Goal: Information Seeking & Learning: Learn about a topic

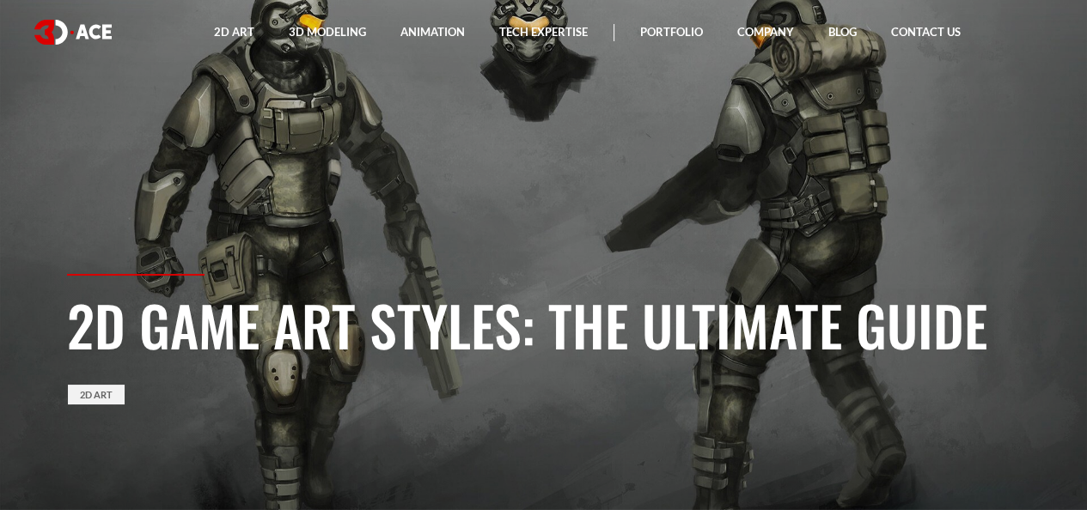
drag, startPoint x: 701, startPoint y: 344, endPoint x: 570, endPoint y: 217, distance: 181.6
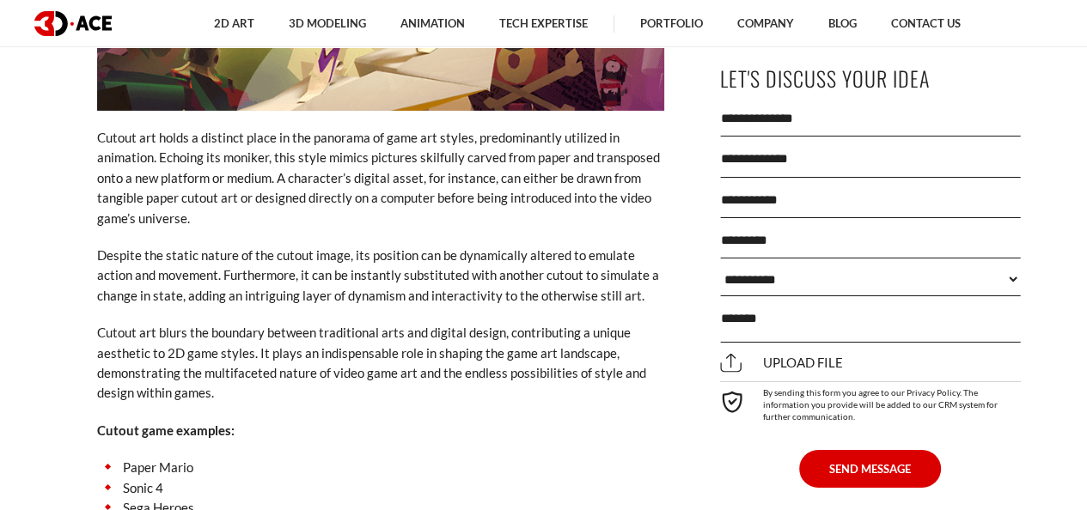
scroll to position [4724, 0]
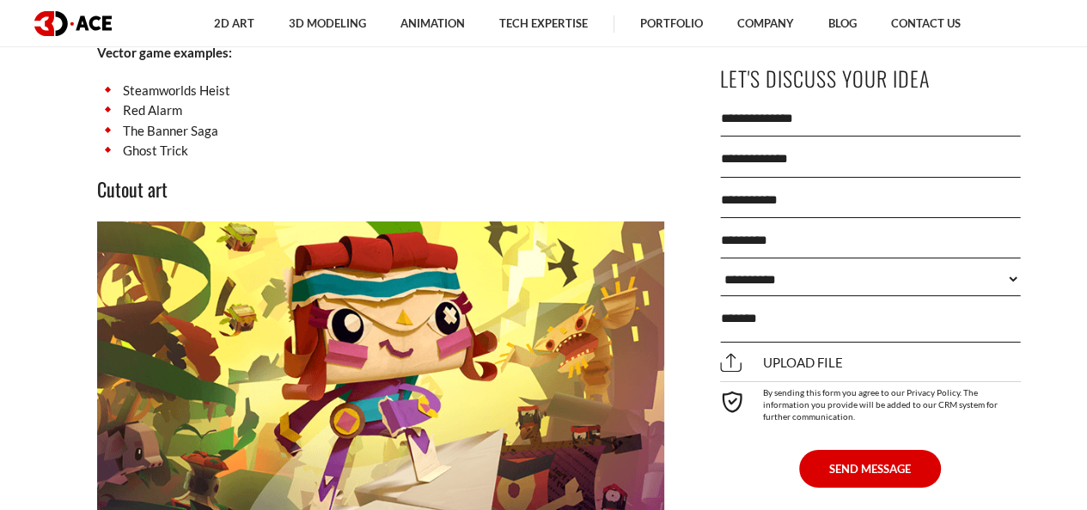
click at [636, 141] on li "Ghost Trick" at bounding box center [380, 151] width 567 height 20
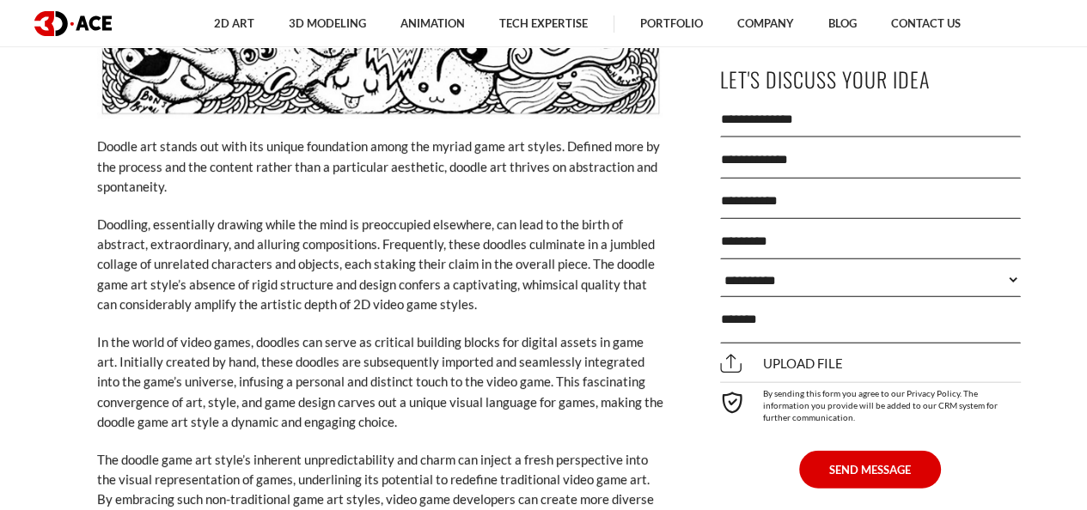
scroll to position [8504, 0]
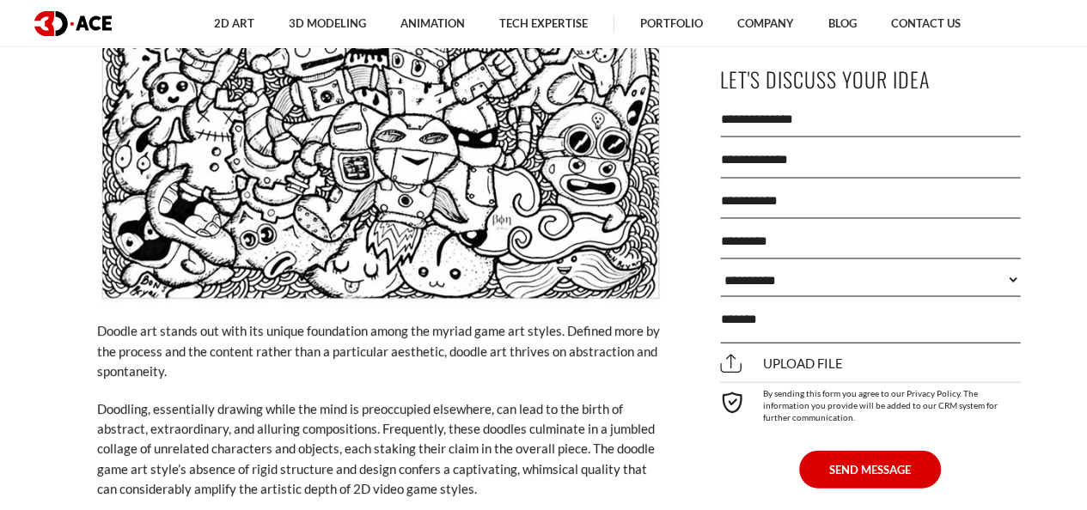
click at [445, 419] on p "Doodling, essentially drawing while the mind is preoccupied elsewhere, can lead…" at bounding box center [380, 449] width 567 height 100
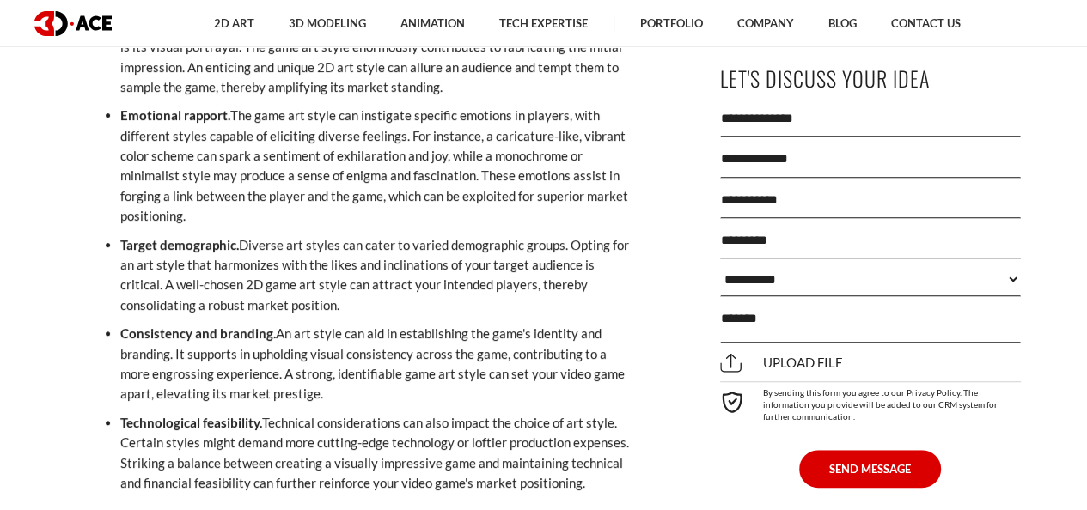
scroll to position [11510, 0]
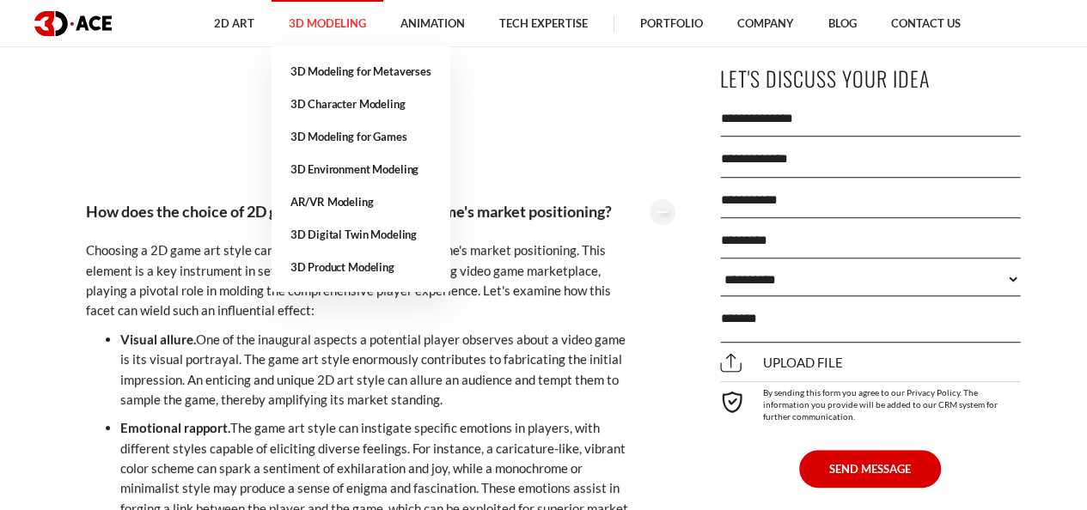
click at [336, 24] on link "3D Modeling" at bounding box center [327, 23] width 112 height 47
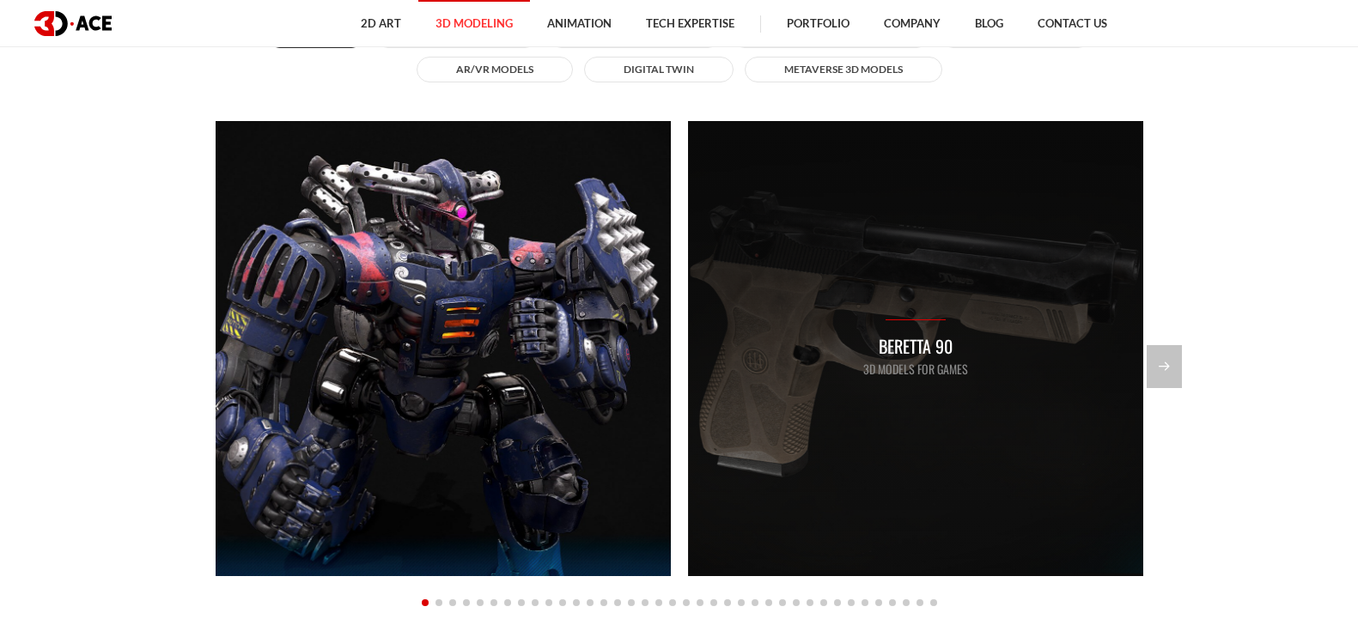
scroll to position [1503, 0]
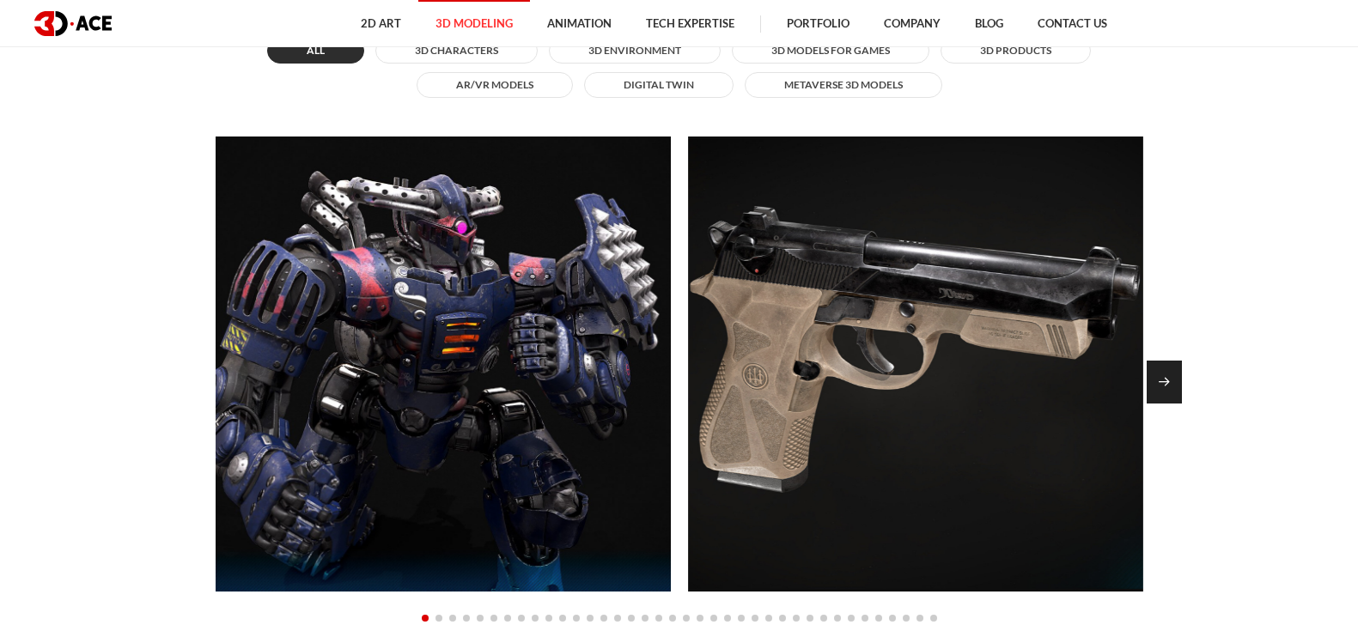
click at [1086, 395] on div "Next slide" at bounding box center [1164, 382] width 35 height 43
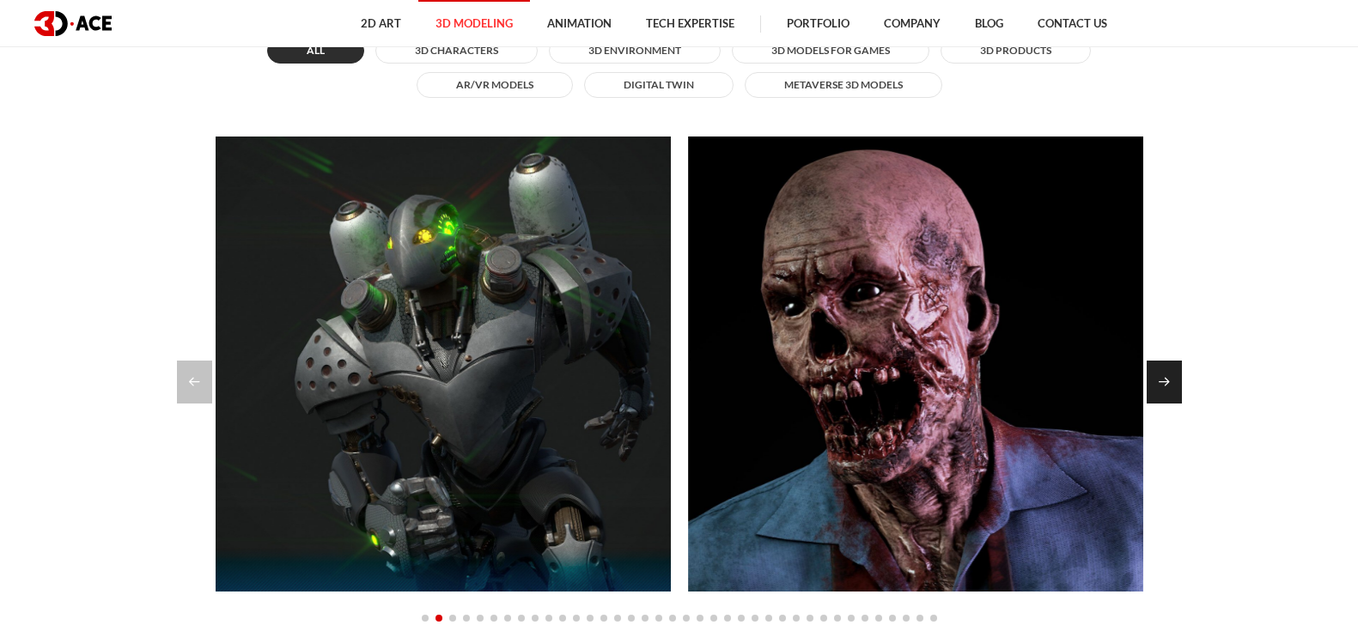
click at [1086, 381] on div "Next slide" at bounding box center [1164, 382] width 35 height 43
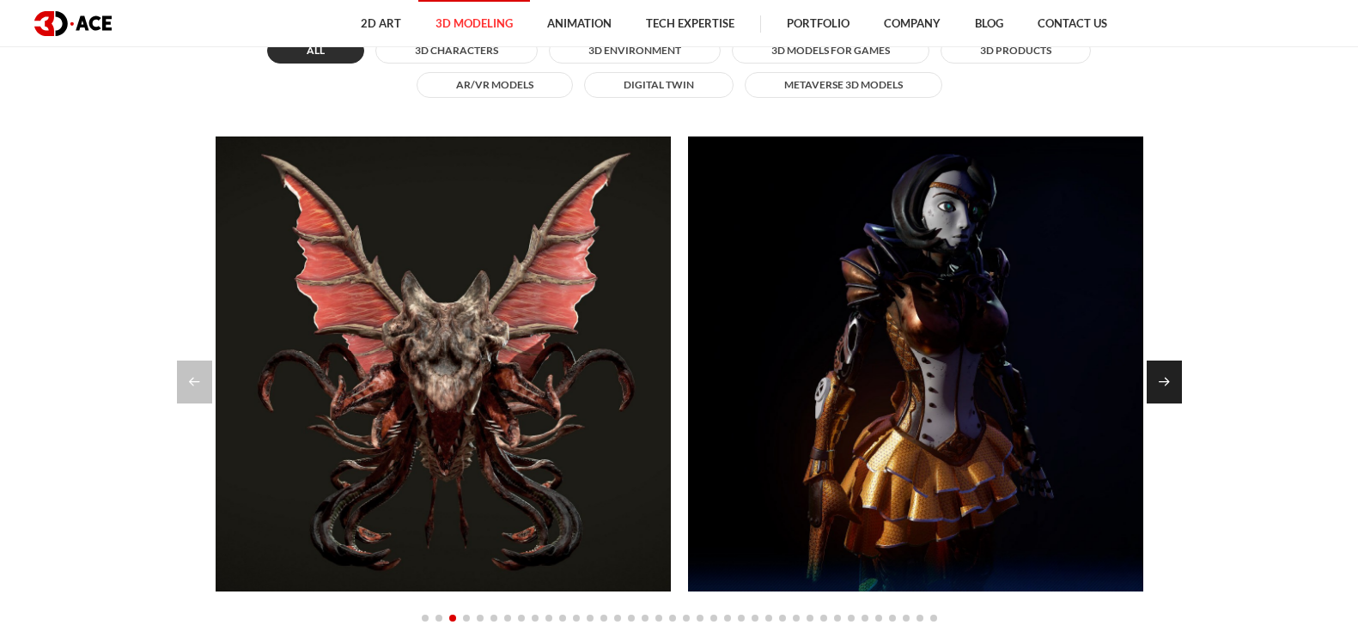
click at [1086, 378] on div "Next slide" at bounding box center [1164, 382] width 35 height 43
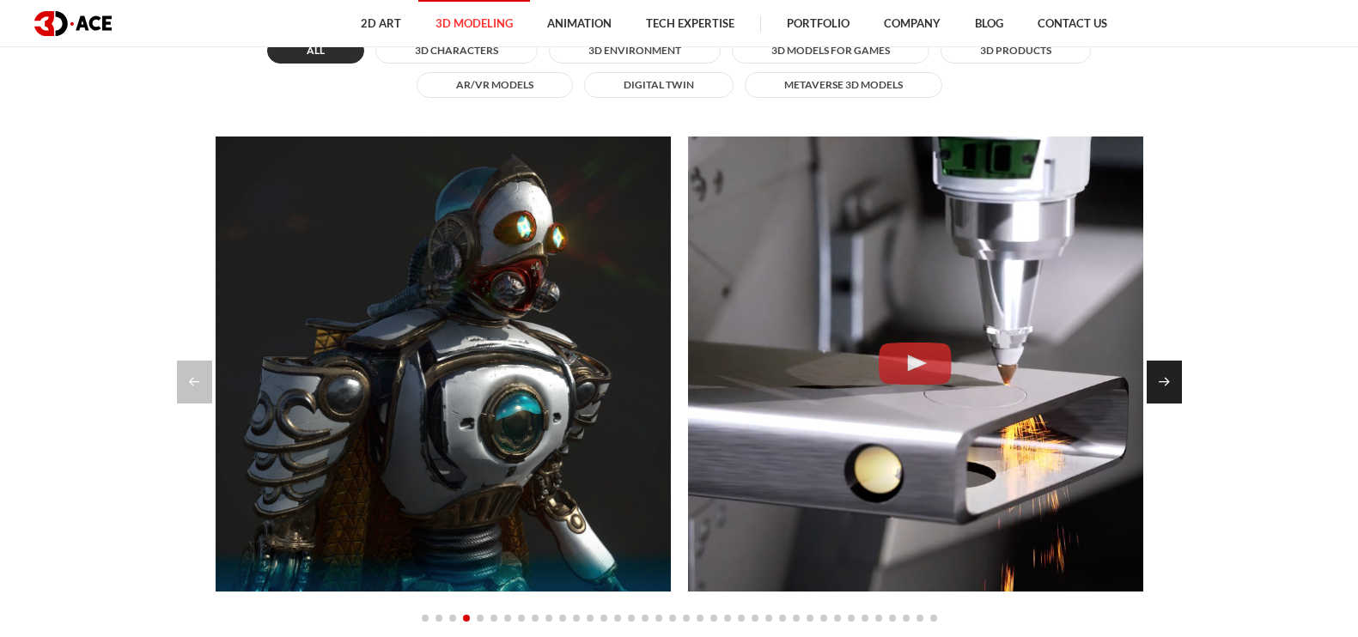
click at [1086, 378] on div "Next slide" at bounding box center [1164, 382] width 35 height 43
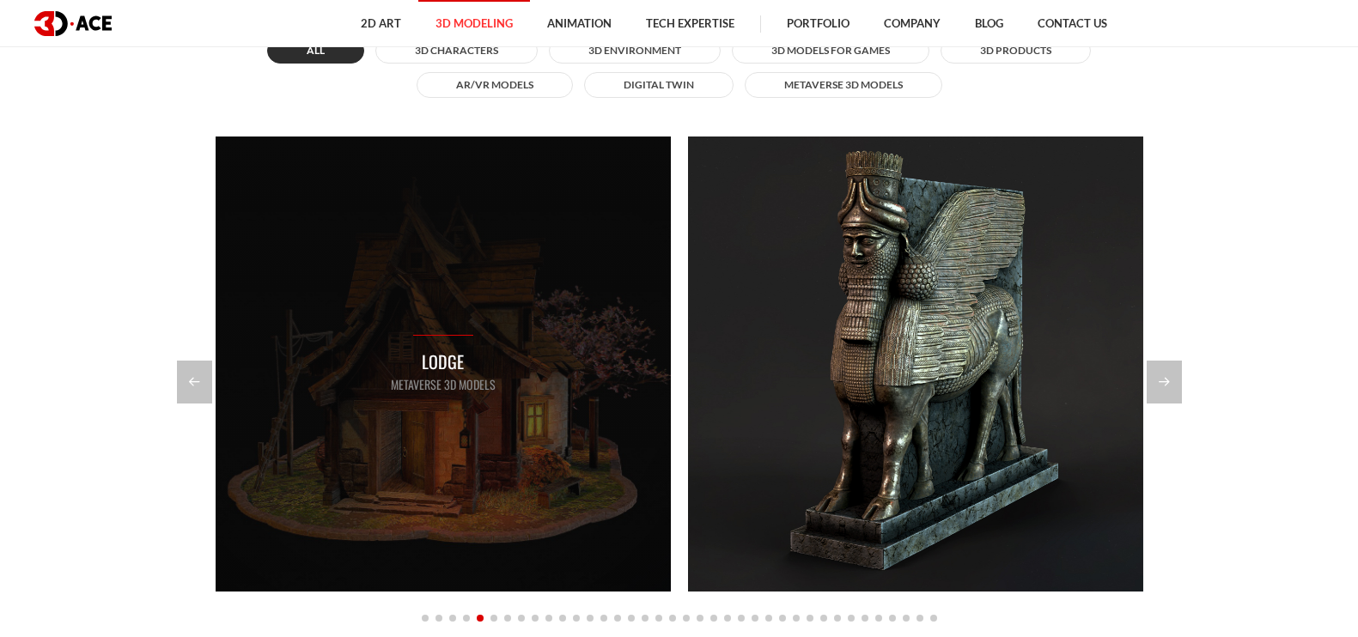
drag, startPoint x: 934, startPoint y: 347, endPoint x: 497, endPoint y: 442, distance: 446.7
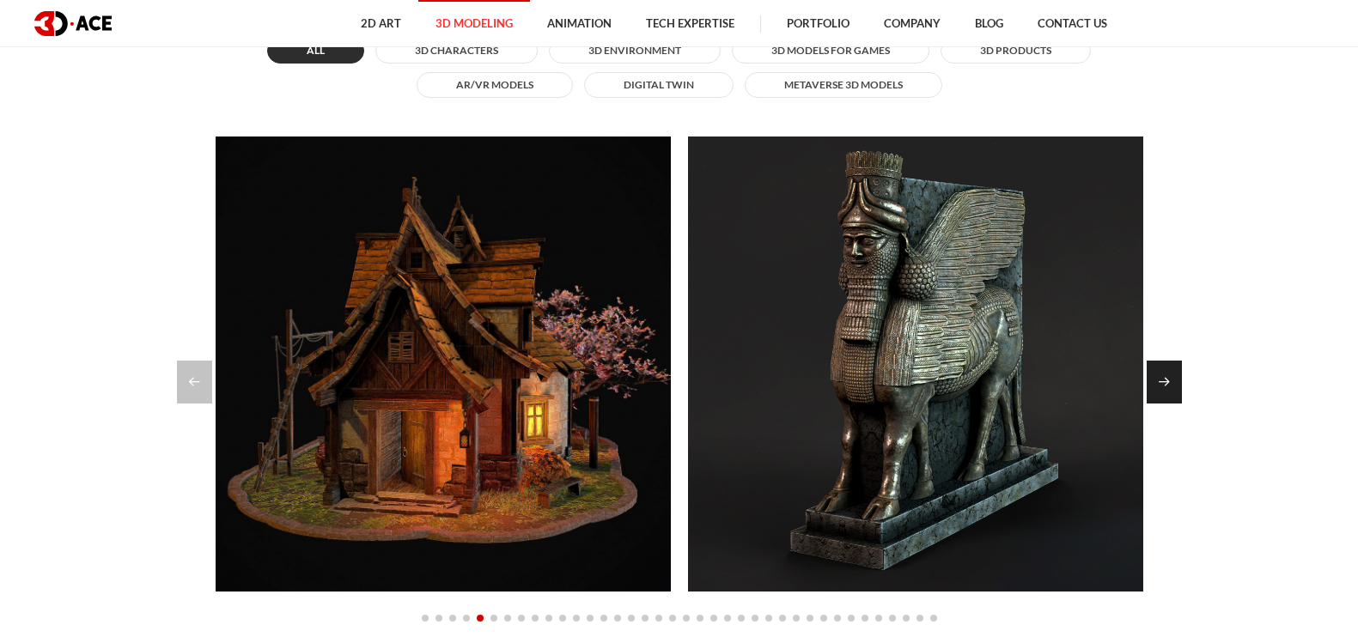
drag, startPoint x: 1164, startPoint y: 392, endPoint x: 1165, endPoint y: 400, distance: 8.6
click at [1086, 392] on div "Next slide" at bounding box center [1164, 382] width 35 height 43
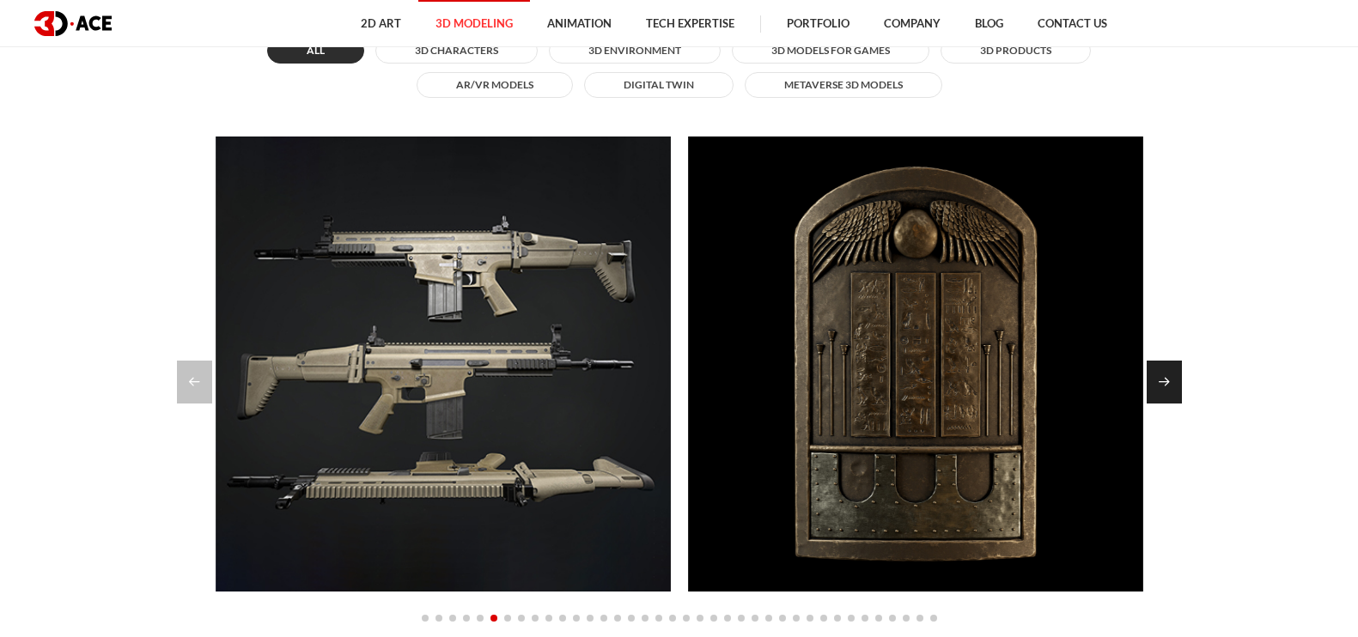
click at [1086, 377] on div "Next slide" at bounding box center [1164, 382] width 35 height 43
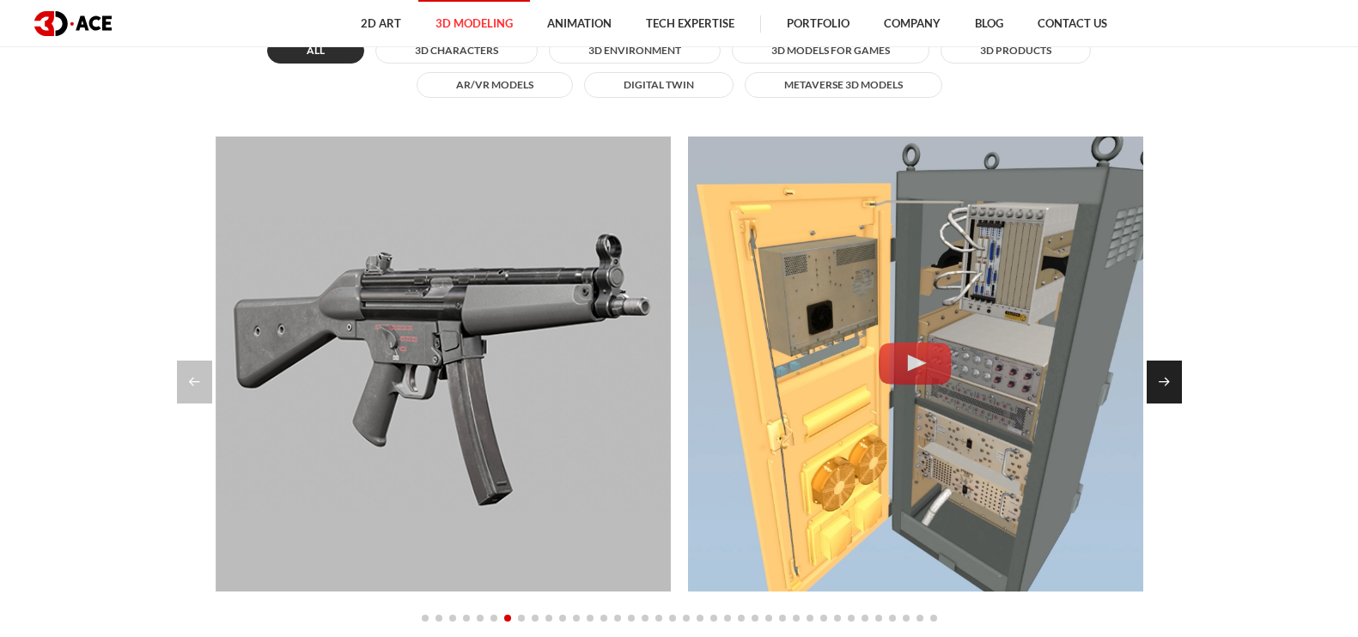
click at [1086, 379] on div "Next slide" at bounding box center [1164, 382] width 35 height 43
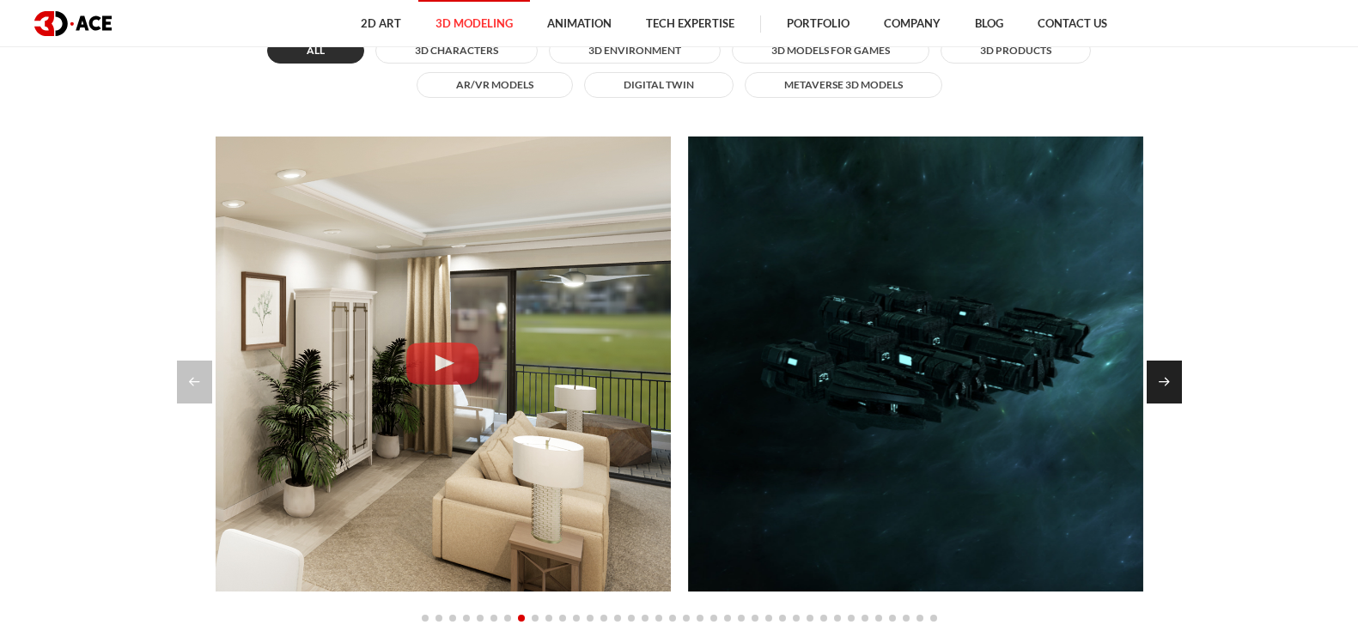
click at [1086, 379] on div "Next slide" at bounding box center [1164, 382] width 35 height 43
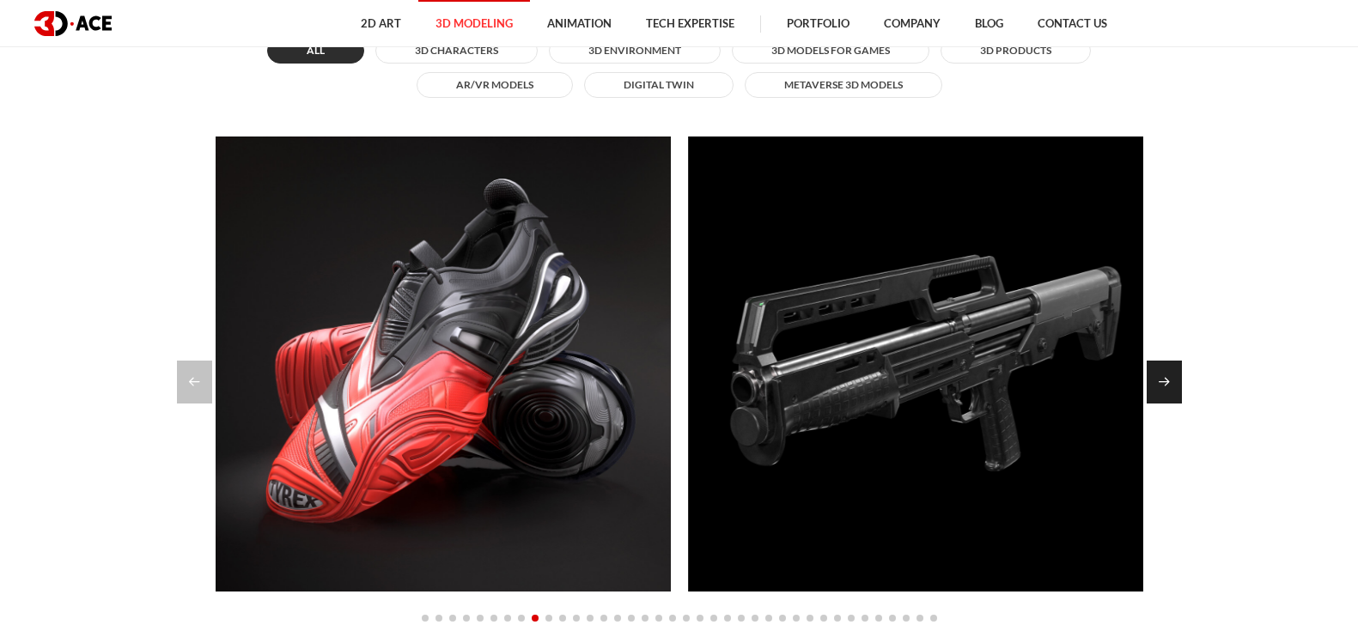
click at [1086, 381] on div "Next slide" at bounding box center [1164, 382] width 35 height 43
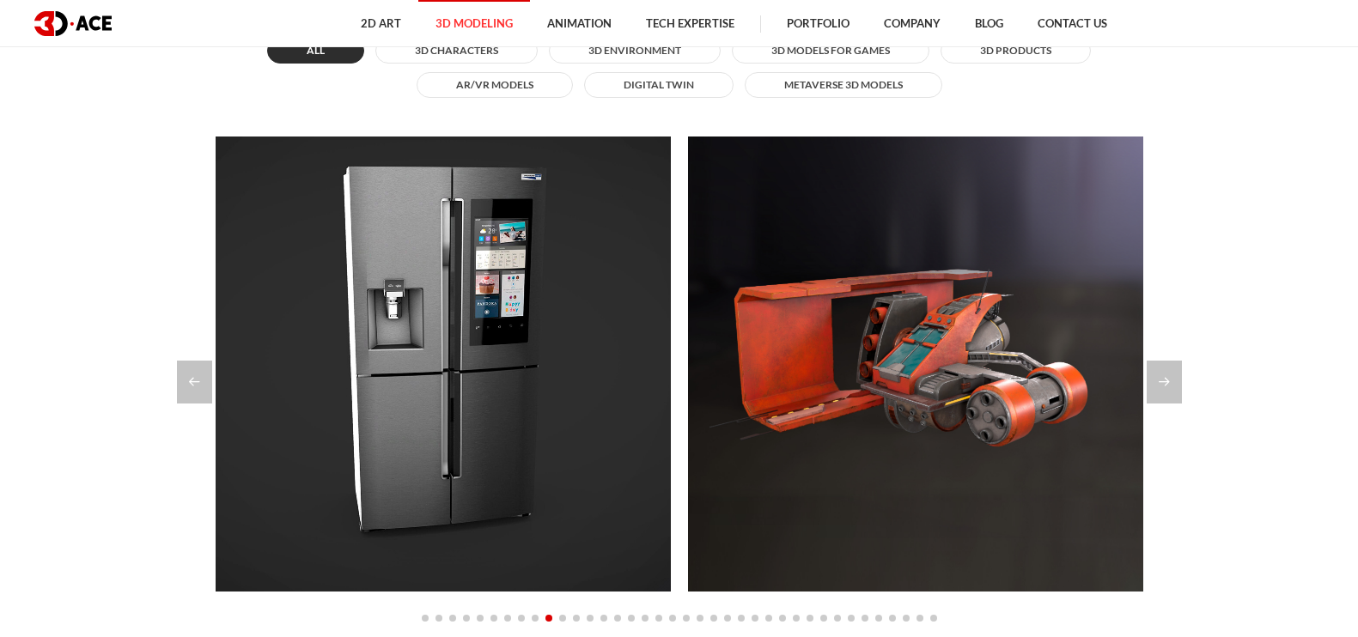
click at [1086, 359] on section "Explore our modeling portfolio All 3D Characters 3D Environment 3D Models for G…" at bounding box center [679, 326] width 1358 height 869
click at [1086, 393] on div "Next slide" at bounding box center [1164, 382] width 35 height 43
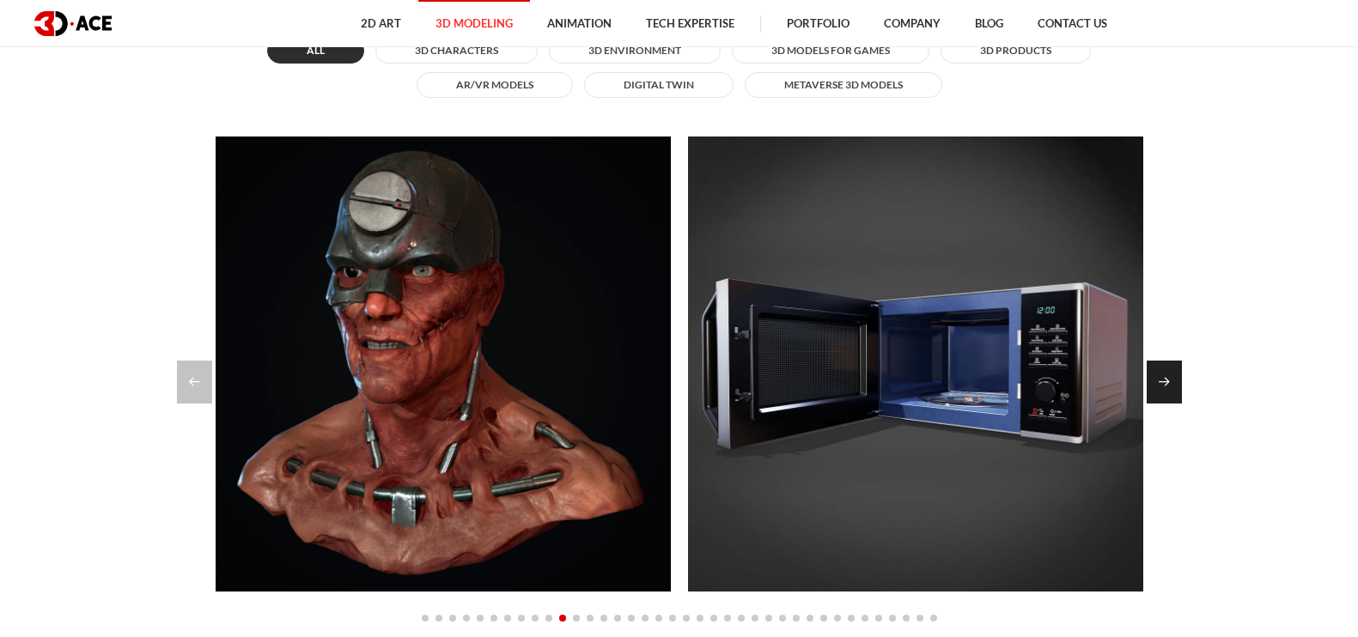
click at [1086, 398] on div "Next slide" at bounding box center [1164, 382] width 35 height 43
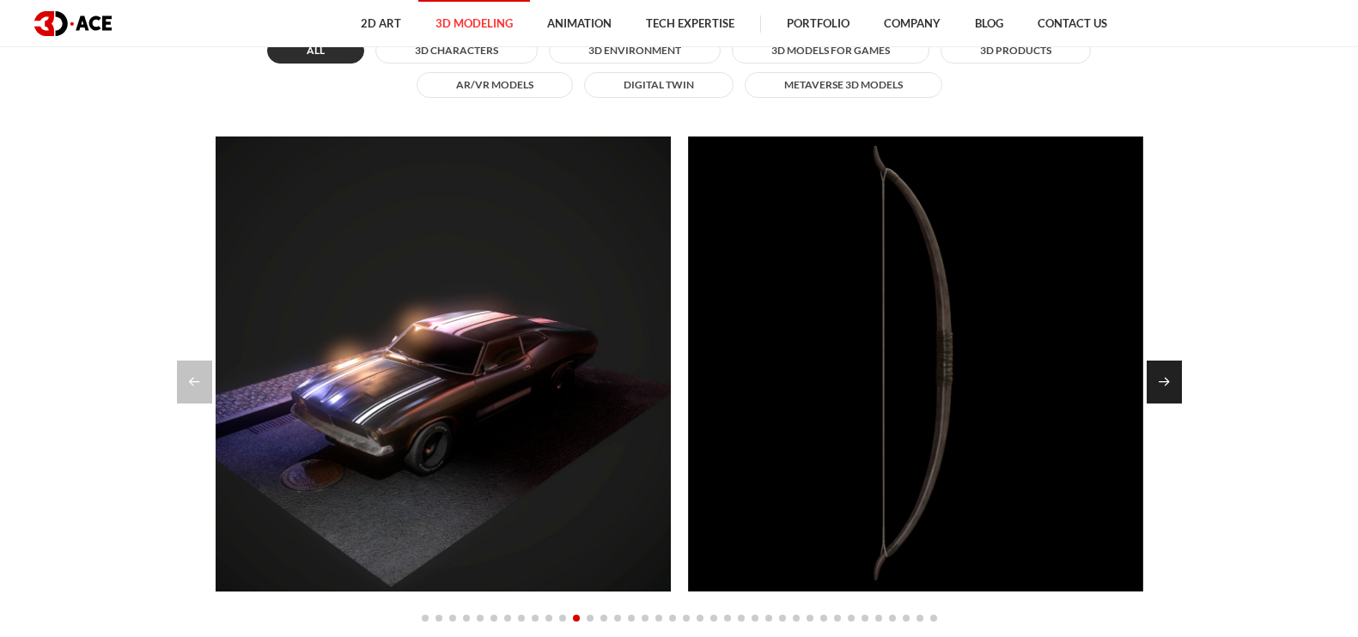
click at [1086, 398] on div "Next slide" at bounding box center [1164, 382] width 35 height 43
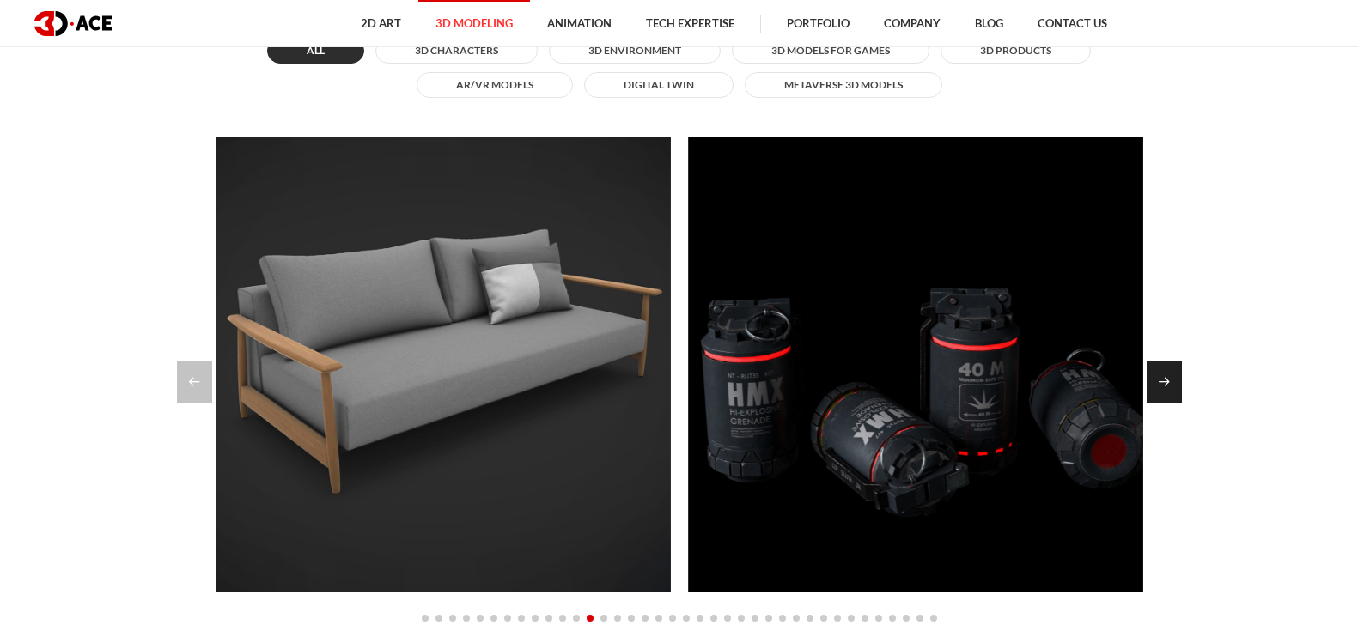
click at [1086, 398] on div "Next slide" at bounding box center [1164, 382] width 35 height 43
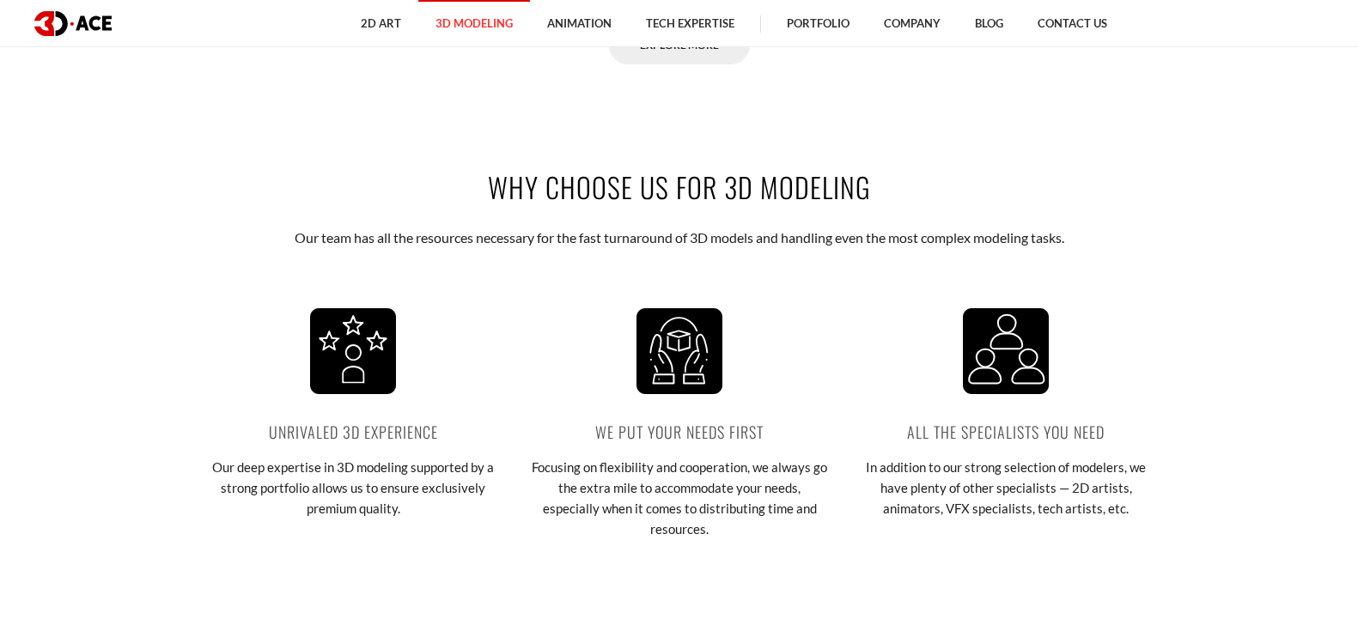
scroll to position [2577, 0]
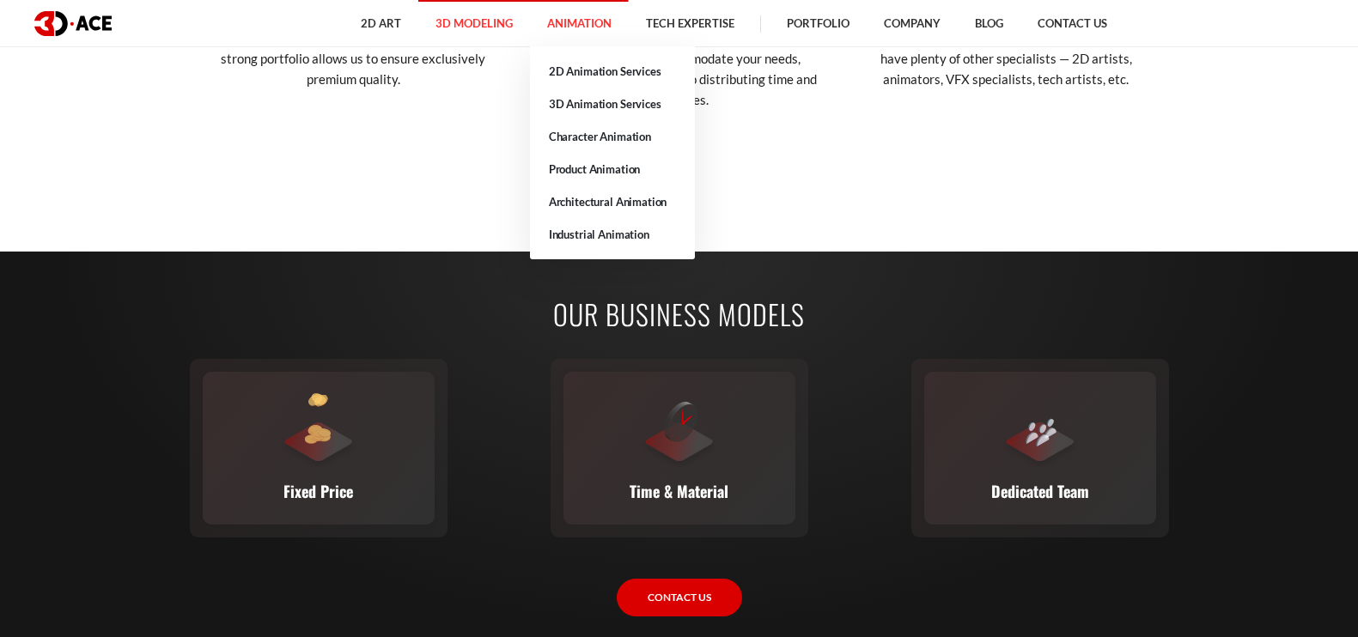
click at [586, 20] on link "Animation" at bounding box center [579, 23] width 99 height 47
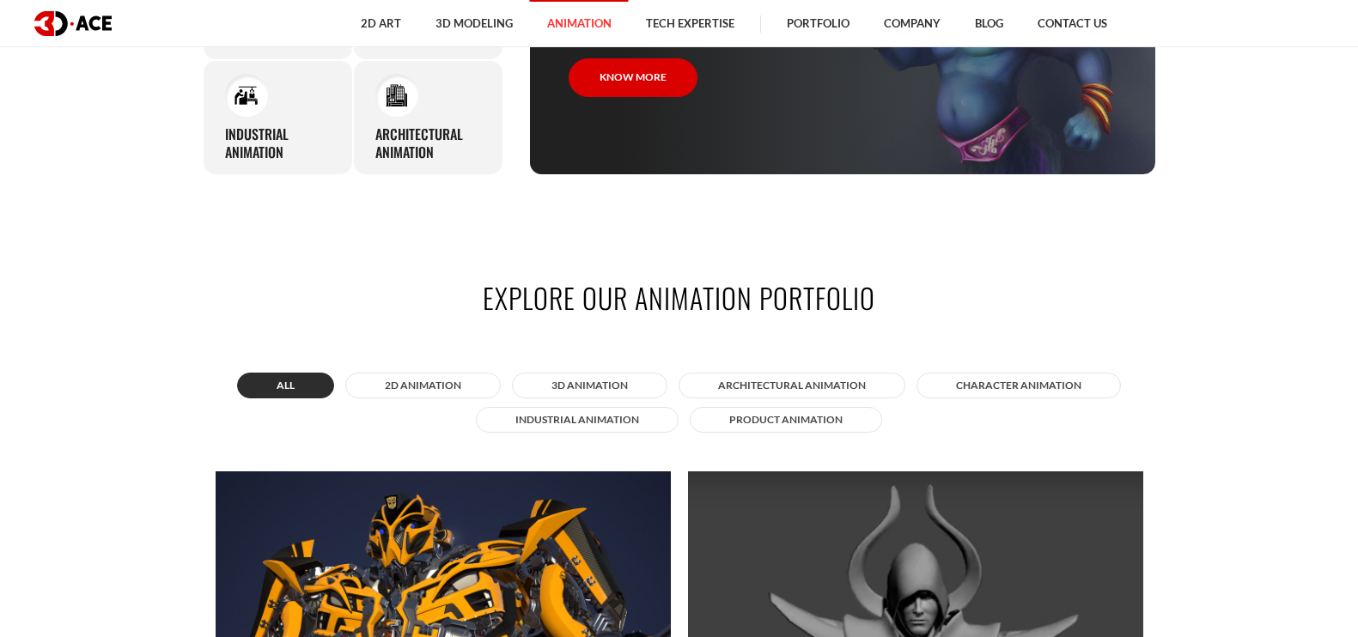
scroll to position [752, 0]
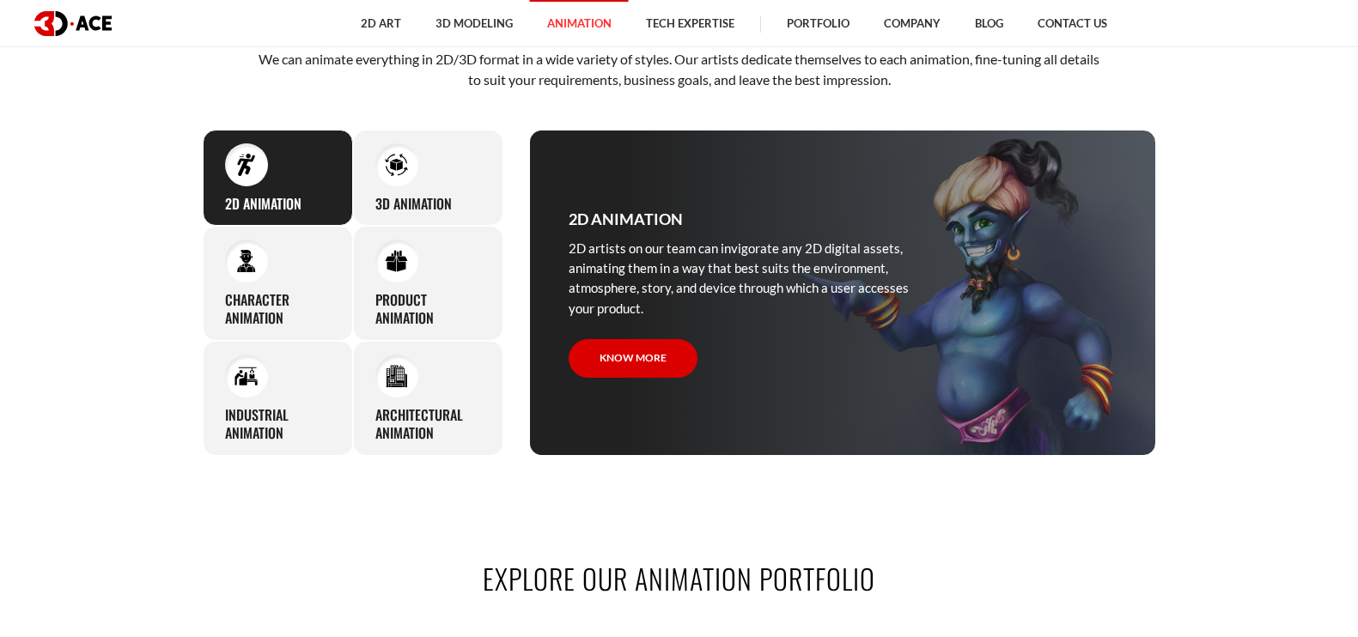
drag, startPoint x: 1029, startPoint y: 304, endPoint x: 897, endPoint y: 414, distance: 172.0
click at [897, 414] on div "2D Animation 2D artists on our team can invigorate any 2D digital assets, anima…" at bounding box center [744, 293] width 429 height 325
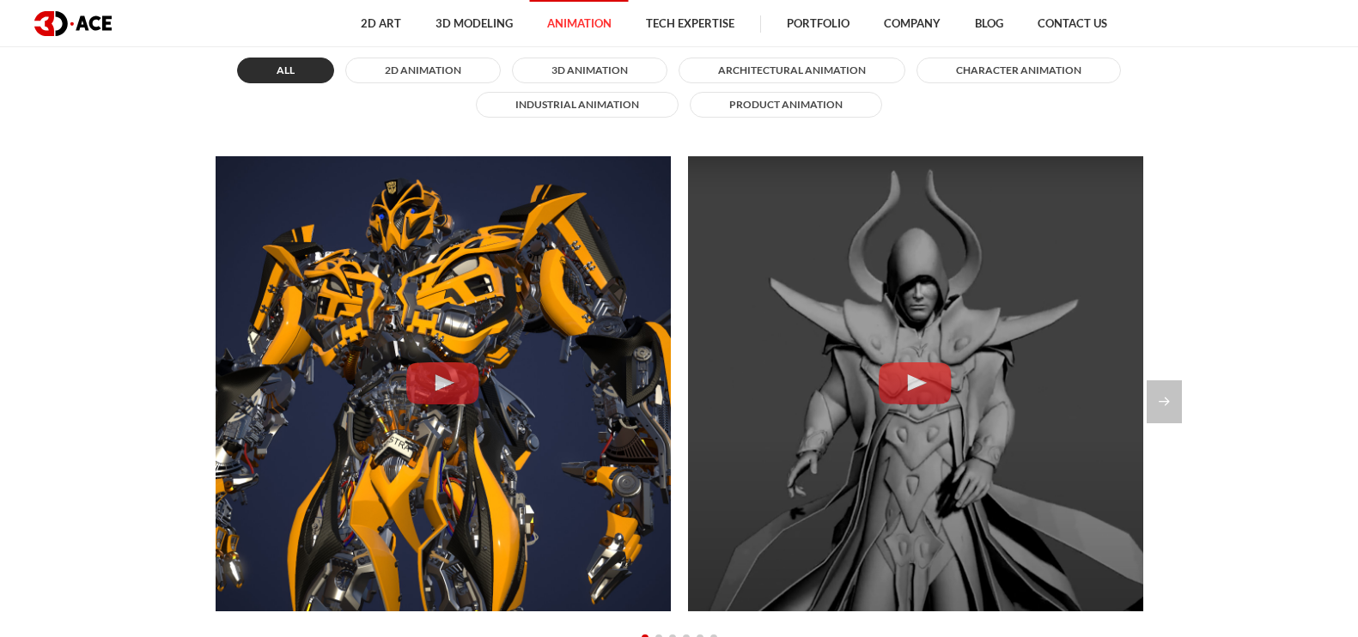
scroll to position [1503, 0]
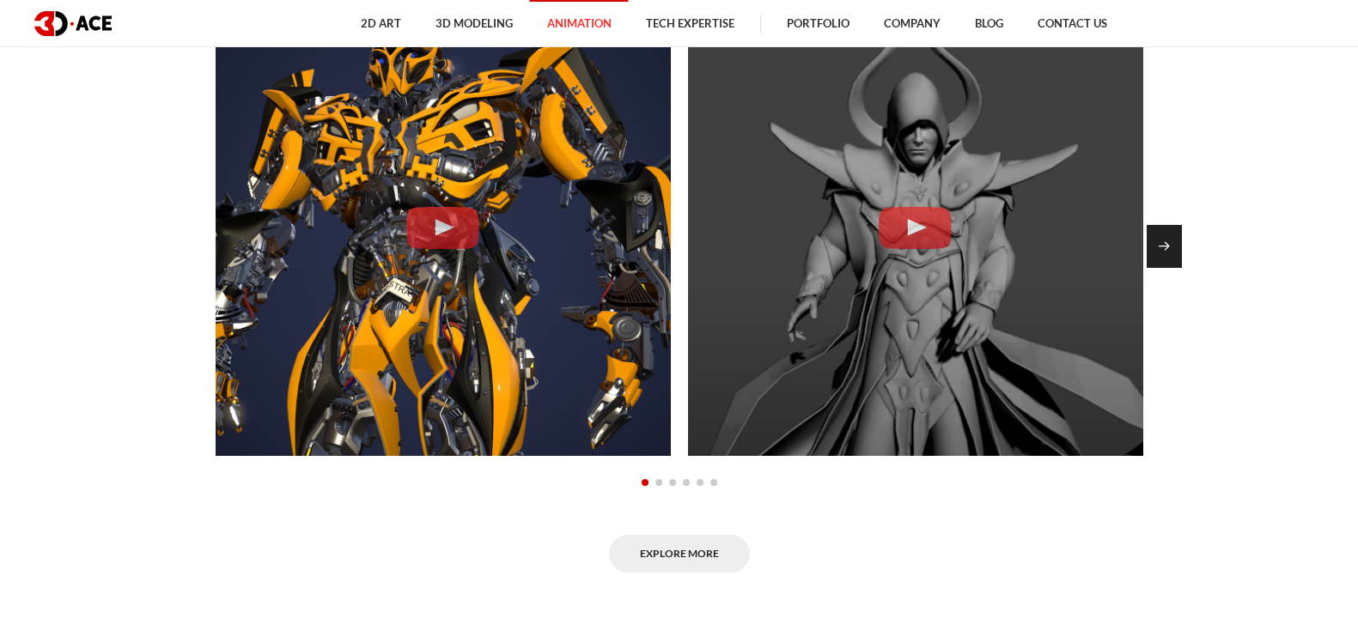
click at [1156, 259] on div "Next slide" at bounding box center [1164, 246] width 35 height 43
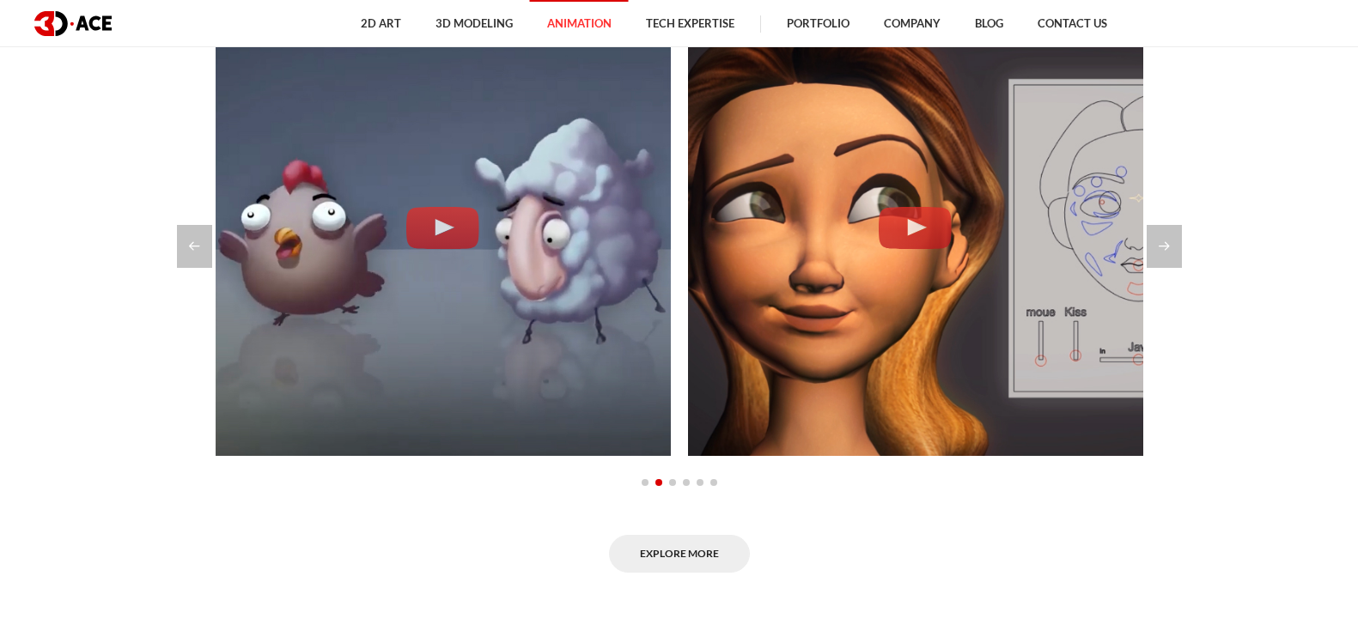
click at [376, 515] on div "All 2D Animation 3D Animation Architectural animation Character animation Indus…" at bounding box center [679, 236] width 953 height 676
